Goal: Check status: Check status

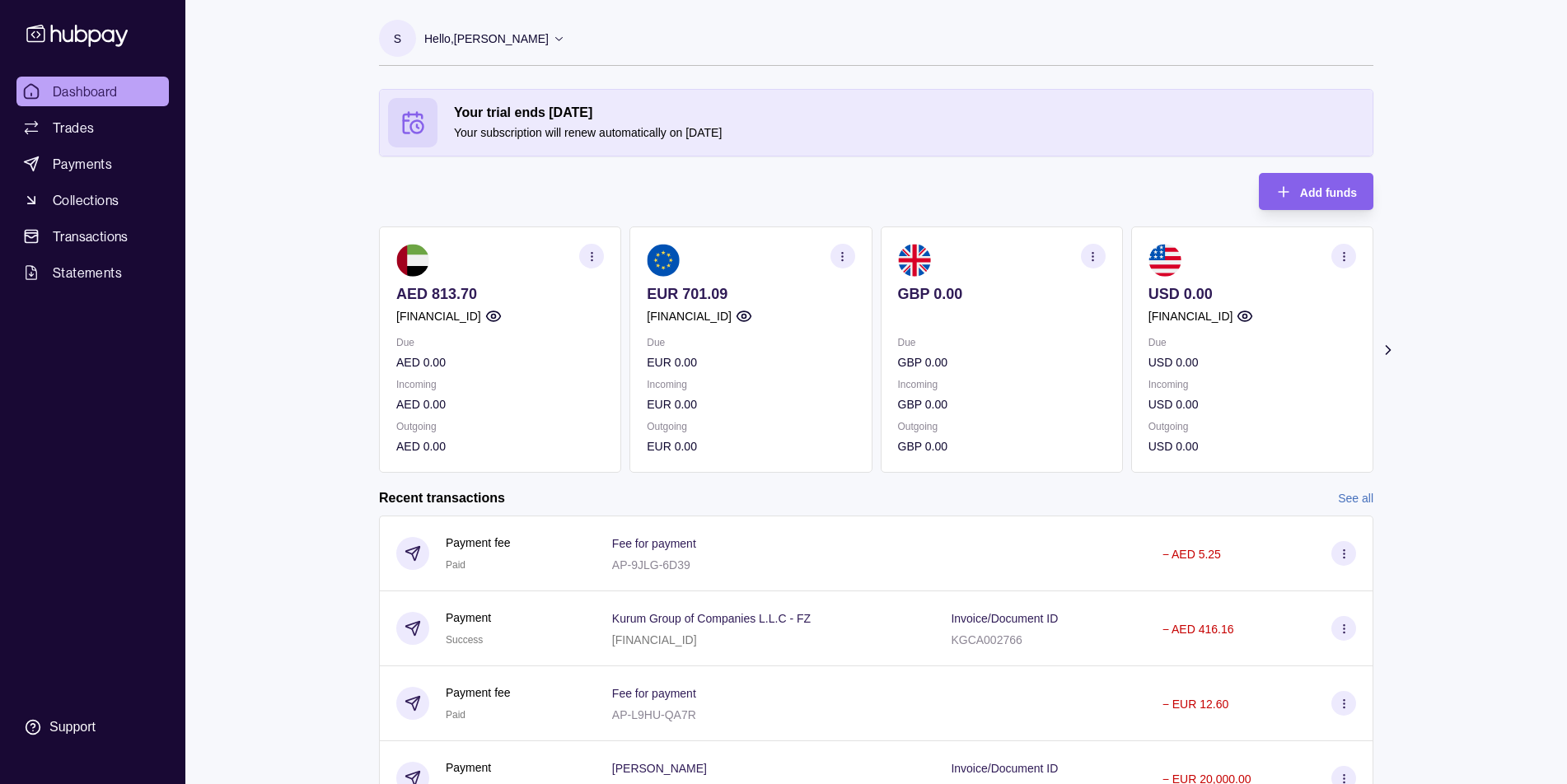
click at [92, 2] on div "Dashboard Trades Payments Collections Transactions Statements Support" at bounding box center [92, 392] width 185 height 784
